Goal: Navigation & Orientation: Understand site structure

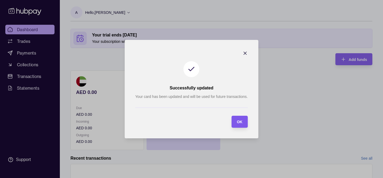
click at [239, 119] on div "OK" at bounding box center [240, 122] width 6 height 6
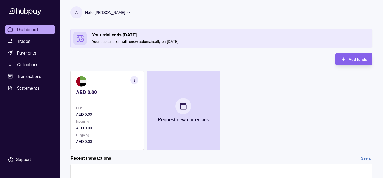
click at [136, 80] on icon "button" at bounding box center [135, 80] width 4 height 4
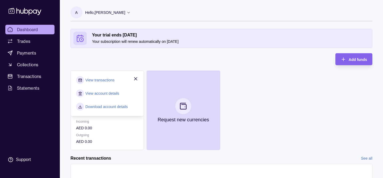
click at [108, 95] on link "View account details" at bounding box center [102, 94] width 34 height 6
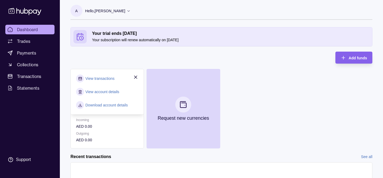
scroll to position [2, 0]
click at [106, 104] on link "Download account details" at bounding box center [106, 105] width 43 height 6
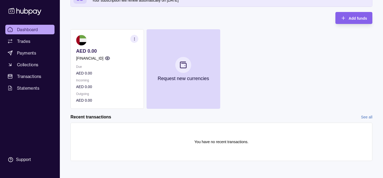
scroll to position [0, 0]
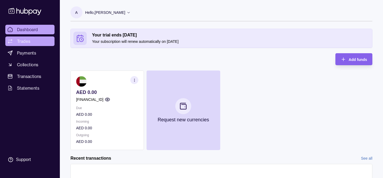
click at [31, 43] on link "Trades" at bounding box center [29, 41] width 49 height 10
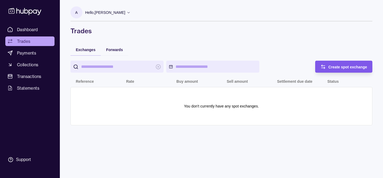
click at [321, 67] on icon "button" at bounding box center [323, 66] width 5 height 5
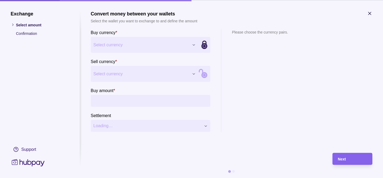
click at [192, 178] on div "Exchange Select amount Confirmation Support Convert money between your wallets …" at bounding box center [191, 178] width 383 height 0
click at [150, 178] on div "Exchange Select amount Confirmation Support Convert money between your wallets …" at bounding box center [191, 178] width 383 height 0
click at [369, 13] on icon "button" at bounding box center [370, 13] width 5 height 5
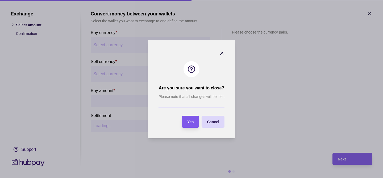
click at [189, 118] on div "Yes" at bounding box center [186, 122] width 14 height 12
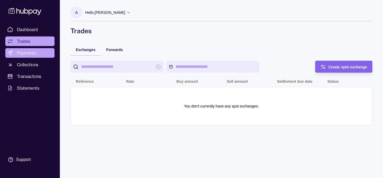
click at [24, 54] on span "Payments" at bounding box center [26, 53] width 19 height 6
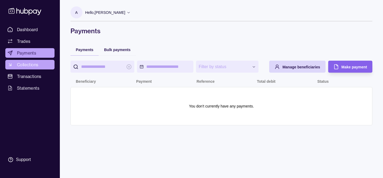
click at [25, 65] on span "Collections" at bounding box center [27, 65] width 21 height 6
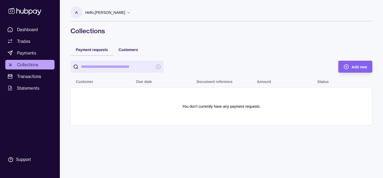
click at [138, 51] on div "Customers" at bounding box center [128, 50] width 30 height 12
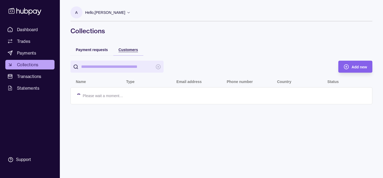
click at [122, 50] on span "Customers" at bounding box center [128, 50] width 19 height 4
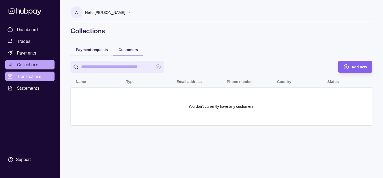
click at [40, 77] on span "Transactions" at bounding box center [29, 76] width 25 height 6
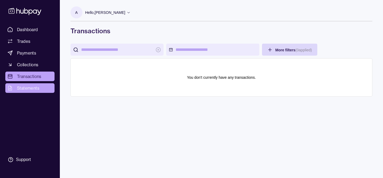
click at [31, 90] on span "Statements" at bounding box center [28, 88] width 22 height 6
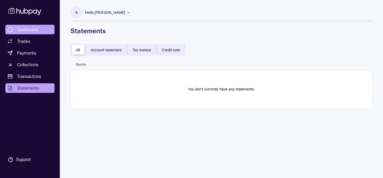
click at [26, 30] on span "Dashboard" at bounding box center [27, 29] width 21 height 6
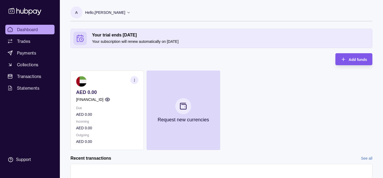
click at [350, 61] on span "Add funds" at bounding box center [358, 60] width 18 height 4
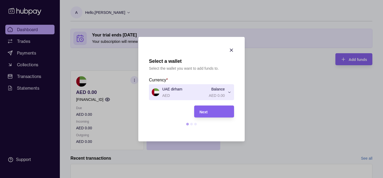
click at [233, 50] on icon "button" at bounding box center [231, 49] width 5 height 5
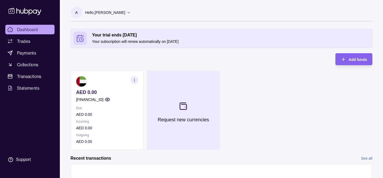
click at [183, 109] on icon at bounding box center [183, 106] width 7 height 7
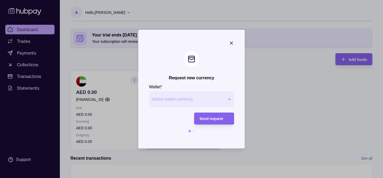
drag, startPoint x: 238, startPoint y: 57, endPoint x: 233, endPoint y: 38, distance: 19.2
click at [230, 43] on icon "button" at bounding box center [231, 42] width 5 height 5
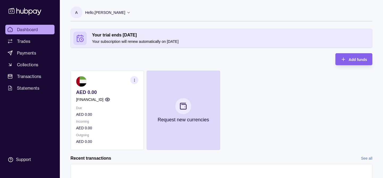
click at [248, 99] on div "AED 0.00 [FINANCIAL_ID] Due AED 0.00 Incoming AED 0.00 Outgoing AED 0.00 Reques…" at bounding box center [222, 111] width 302 height 80
click at [131, 14] on div "Hello, [PERSON_NAME]" at bounding box center [108, 12] width 46 height 11
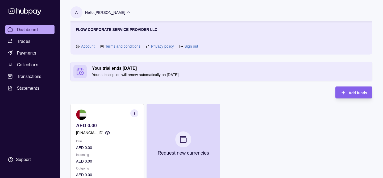
click at [131, 14] on div "Hello, [PERSON_NAME]" at bounding box center [108, 12] width 46 height 11
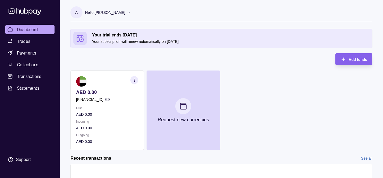
scroll to position [41, 0]
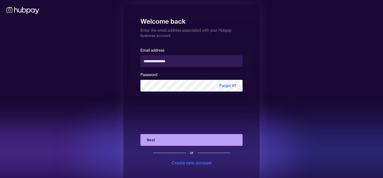
scroll to position [0, 0]
